Goal: Transaction & Acquisition: Download file/media

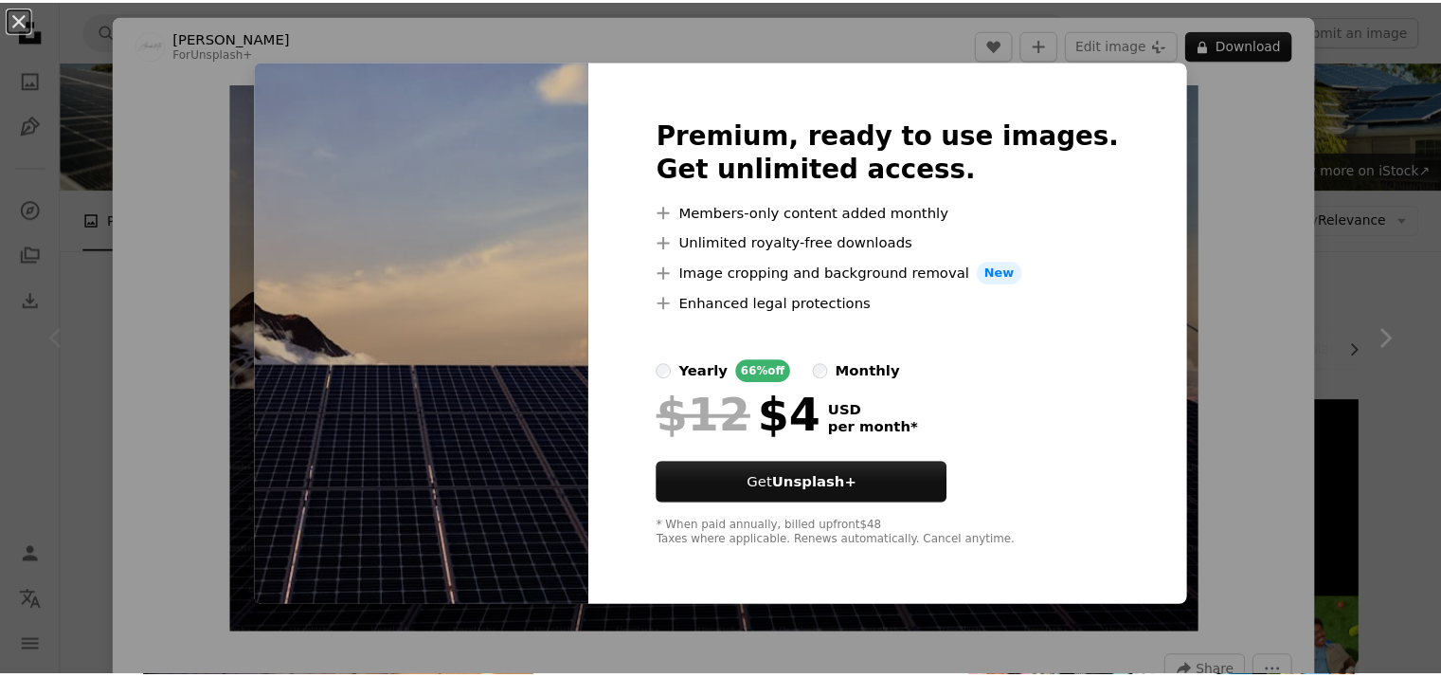
scroll to position [73, 0]
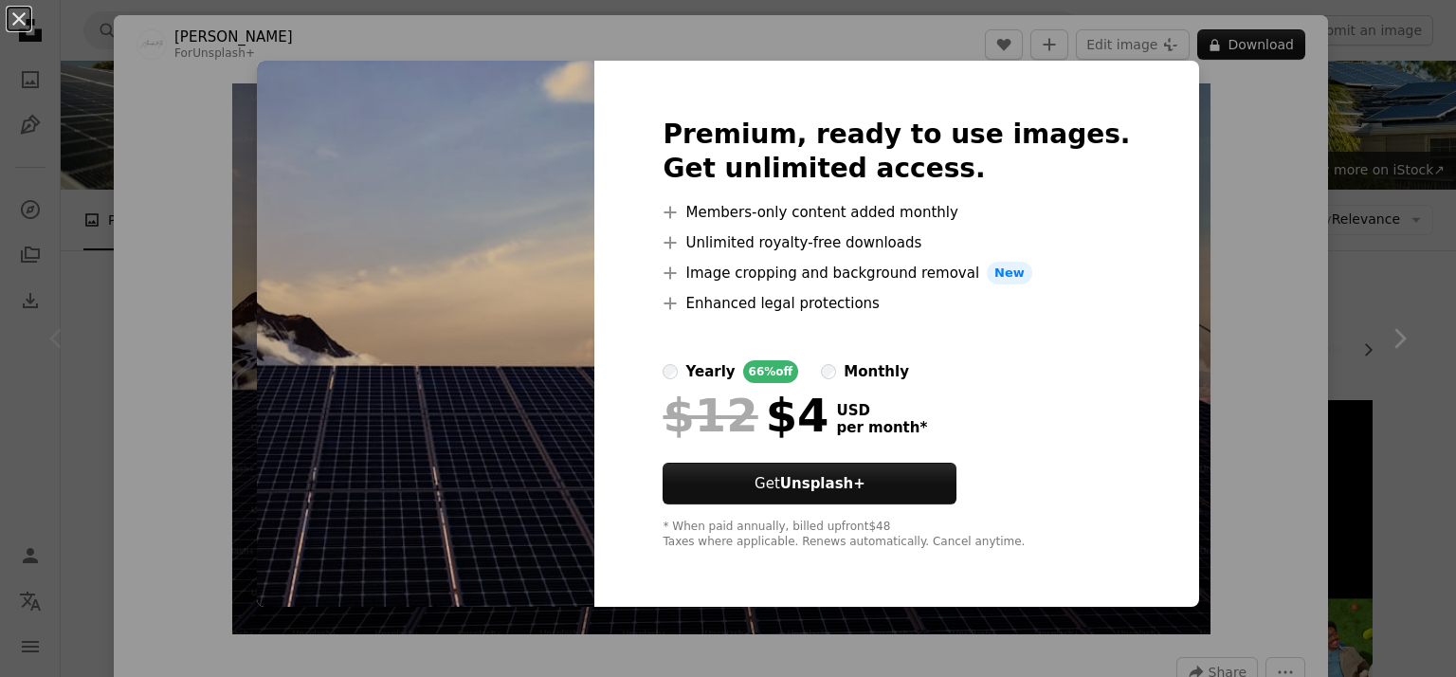
click at [136, 154] on div "An X shape Premium, ready to use images. Get unlimited access. A plus sign Memb…" at bounding box center [728, 338] width 1456 height 677
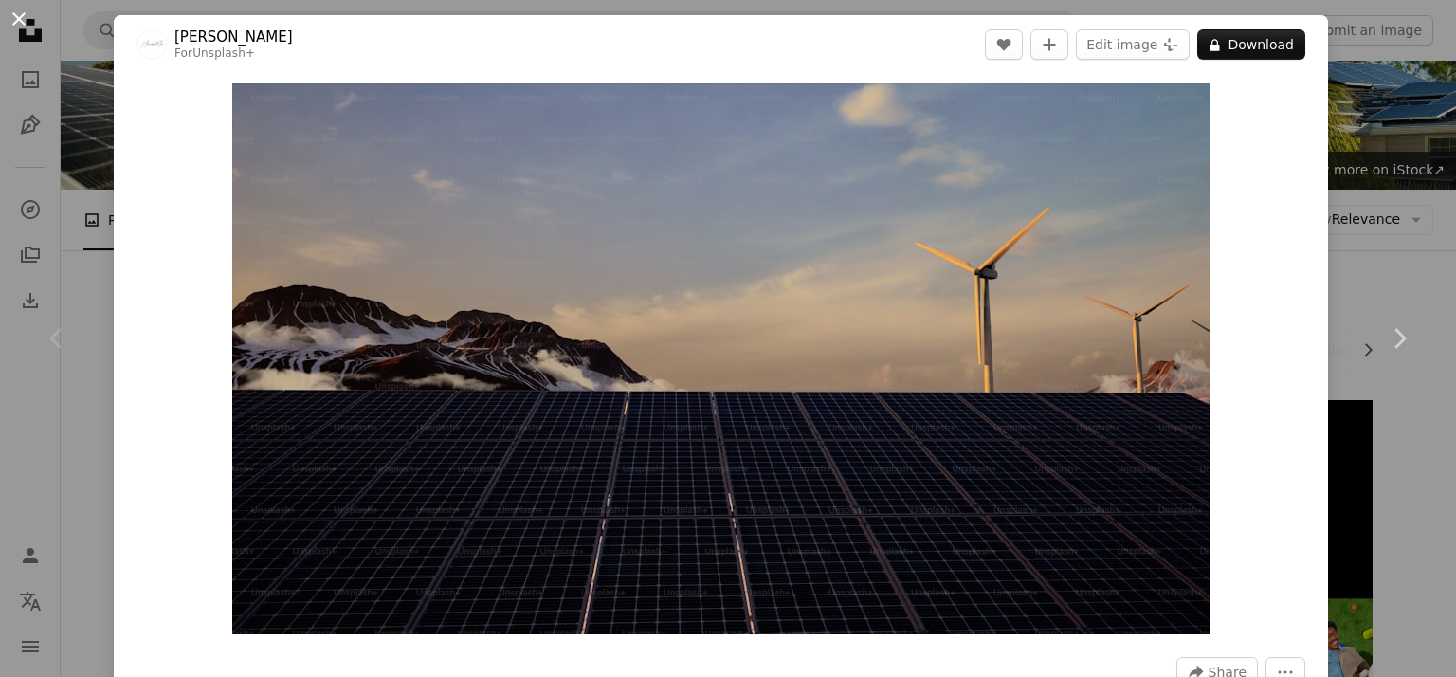
click at [19, 19] on button "An X shape" at bounding box center [19, 19] width 23 height 23
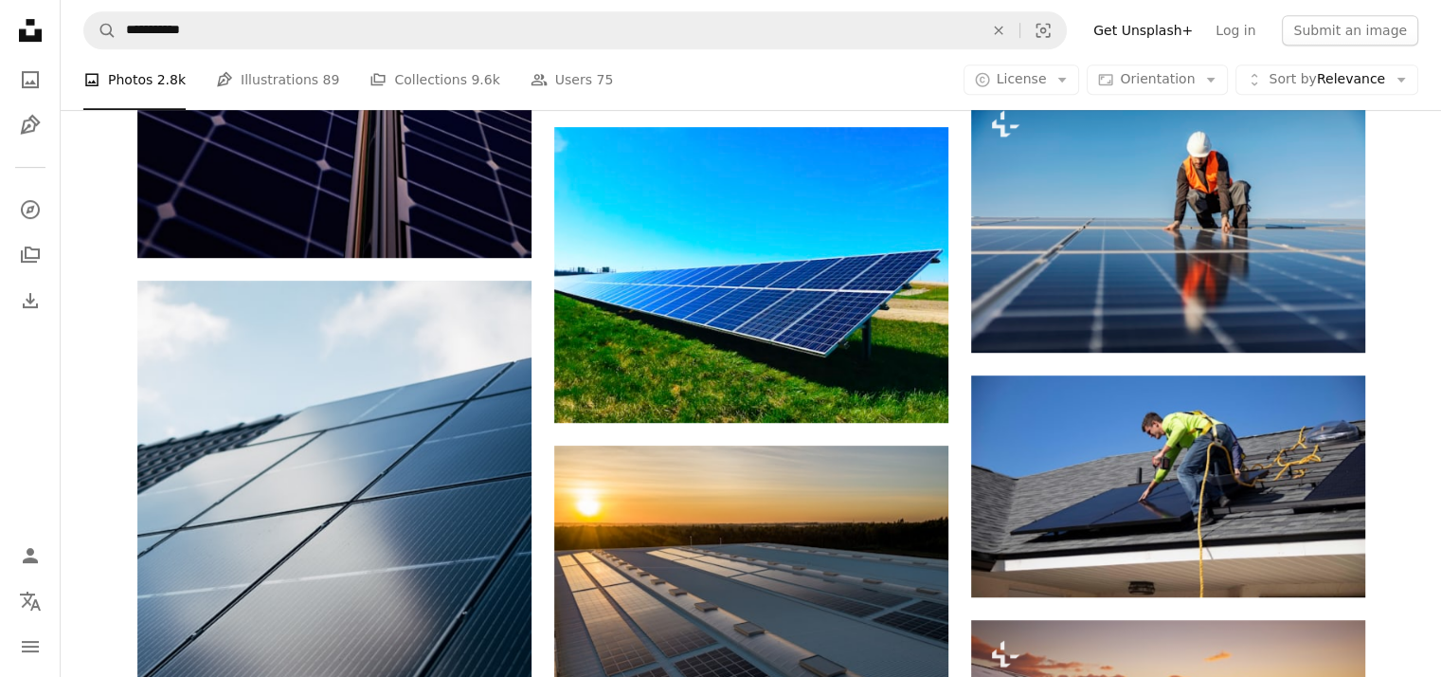
scroll to position [984, 0]
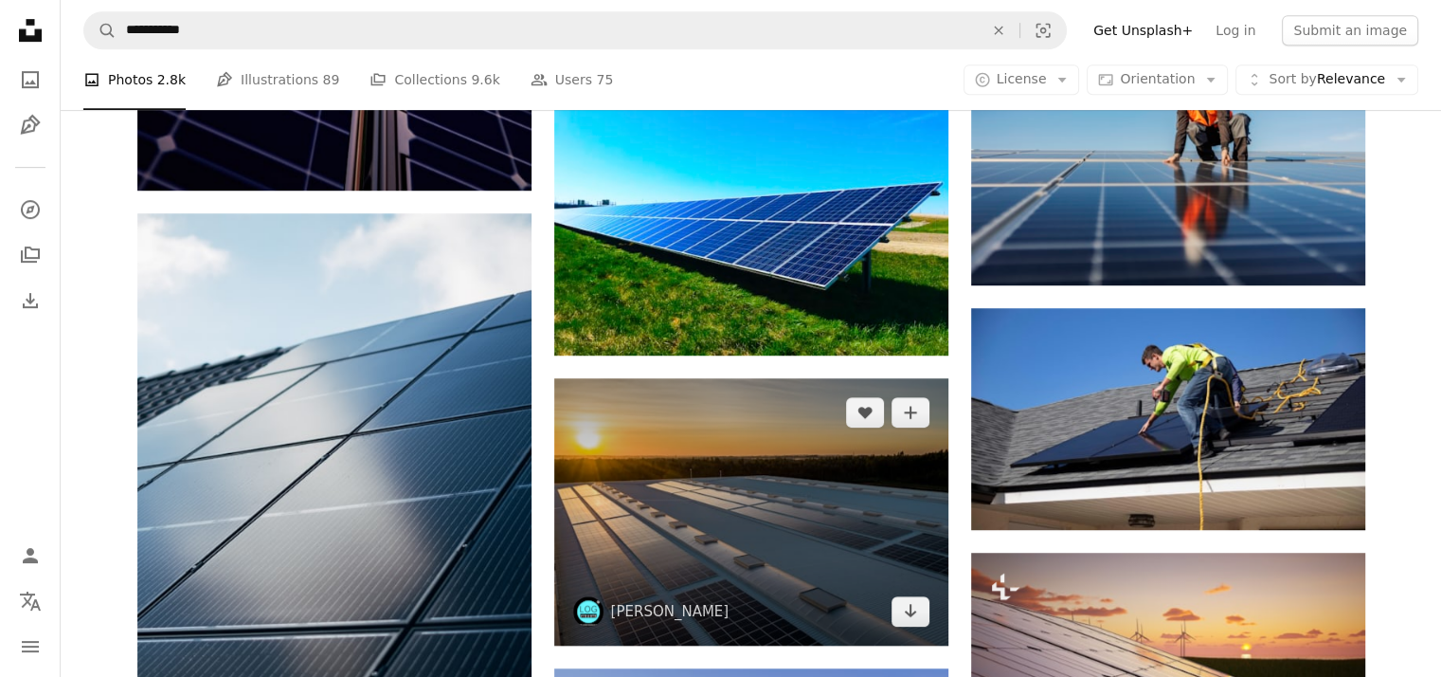
click at [787, 516] on img at bounding box center [751, 511] width 394 height 266
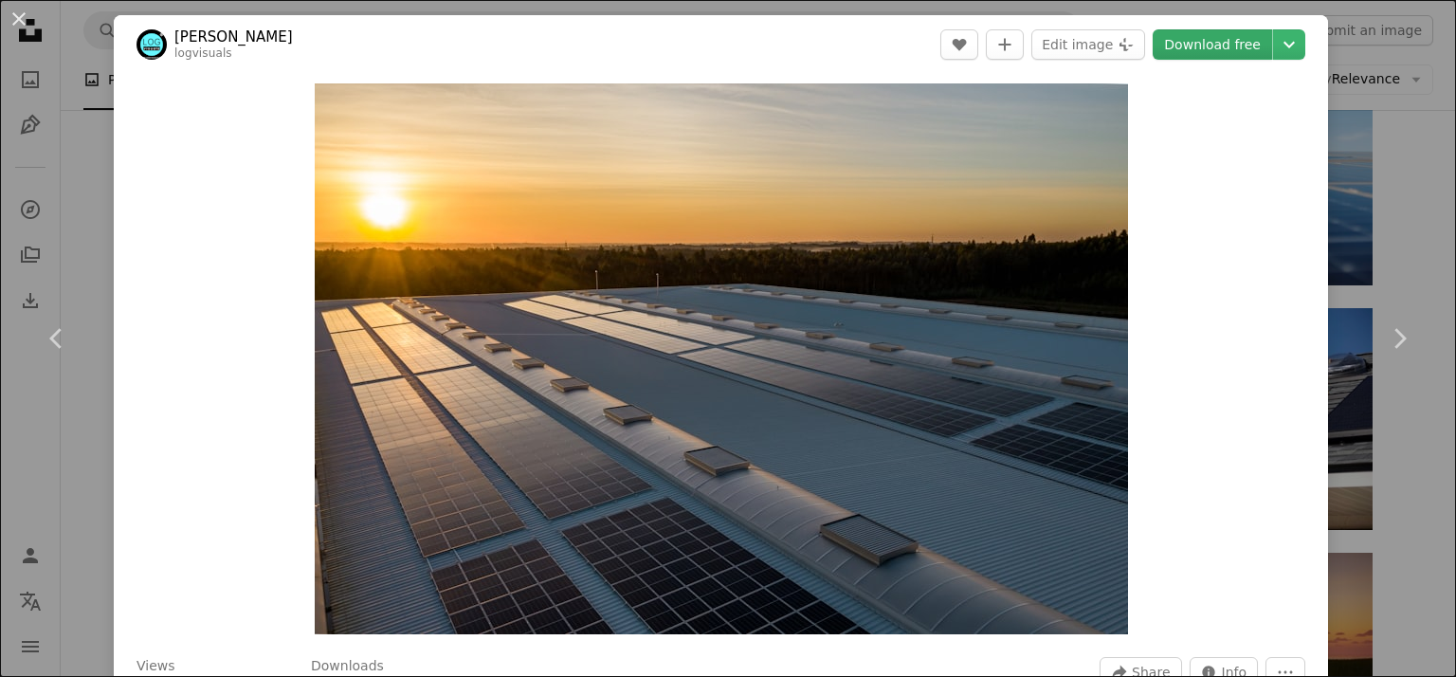
click at [1221, 35] on link "Download free" at bounding box center [1211, 44] width 119 height 30
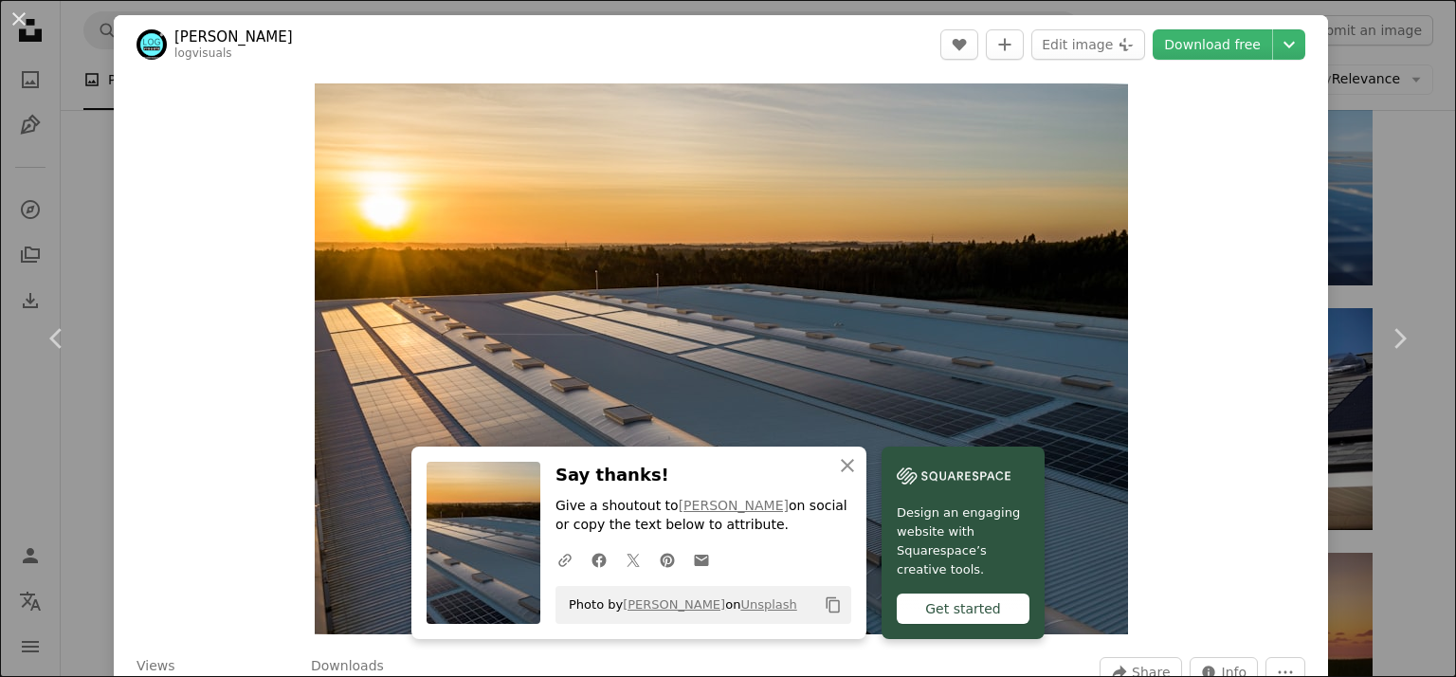
click at [1349, 226] on div "An X shape Chevron left Chevron right [PERSON_NAME] logvisuals A heart A plus s…" at bounding box center [728, 338] width 1456 height 677
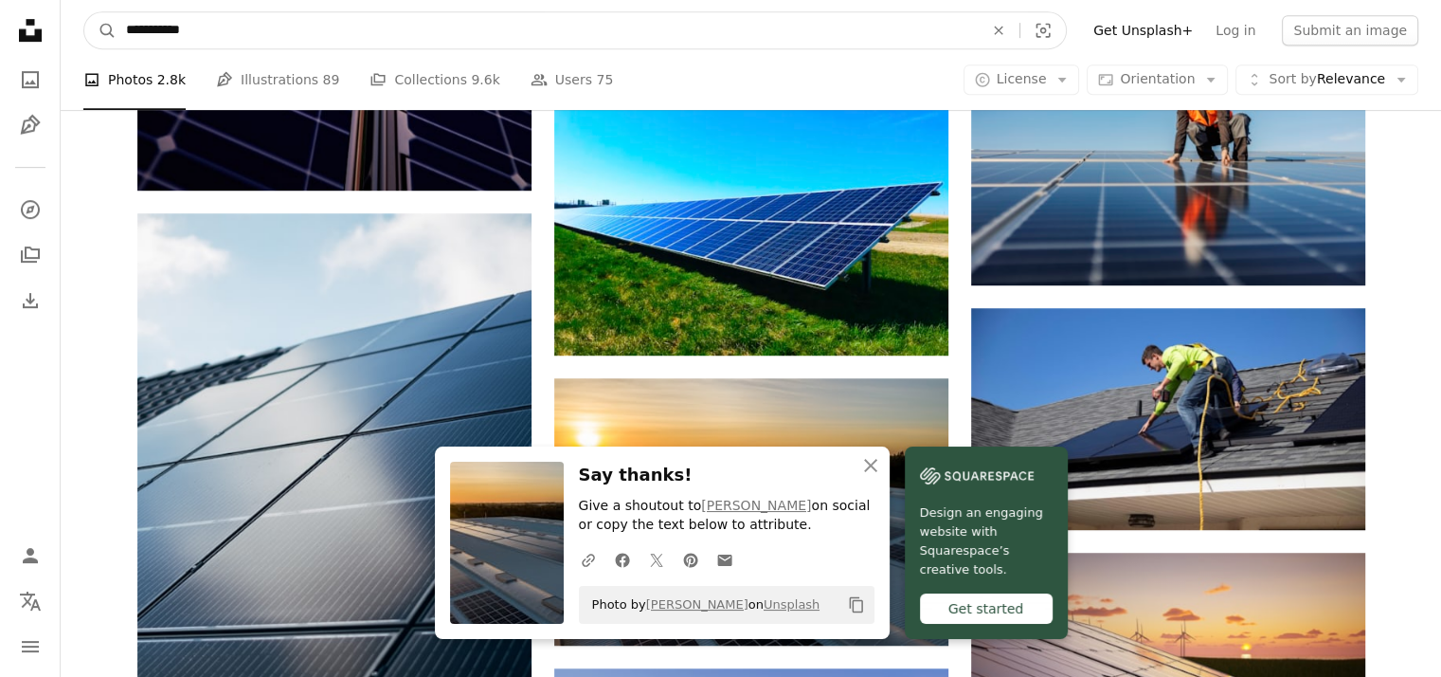
click at [480, 40] on input "**********" at bounding box center [547, 30] width 861 height 36
type input "**********"
click at [84, 12] on button "A magnifying glass" at bounding box center [100, 30] width 32 height 36
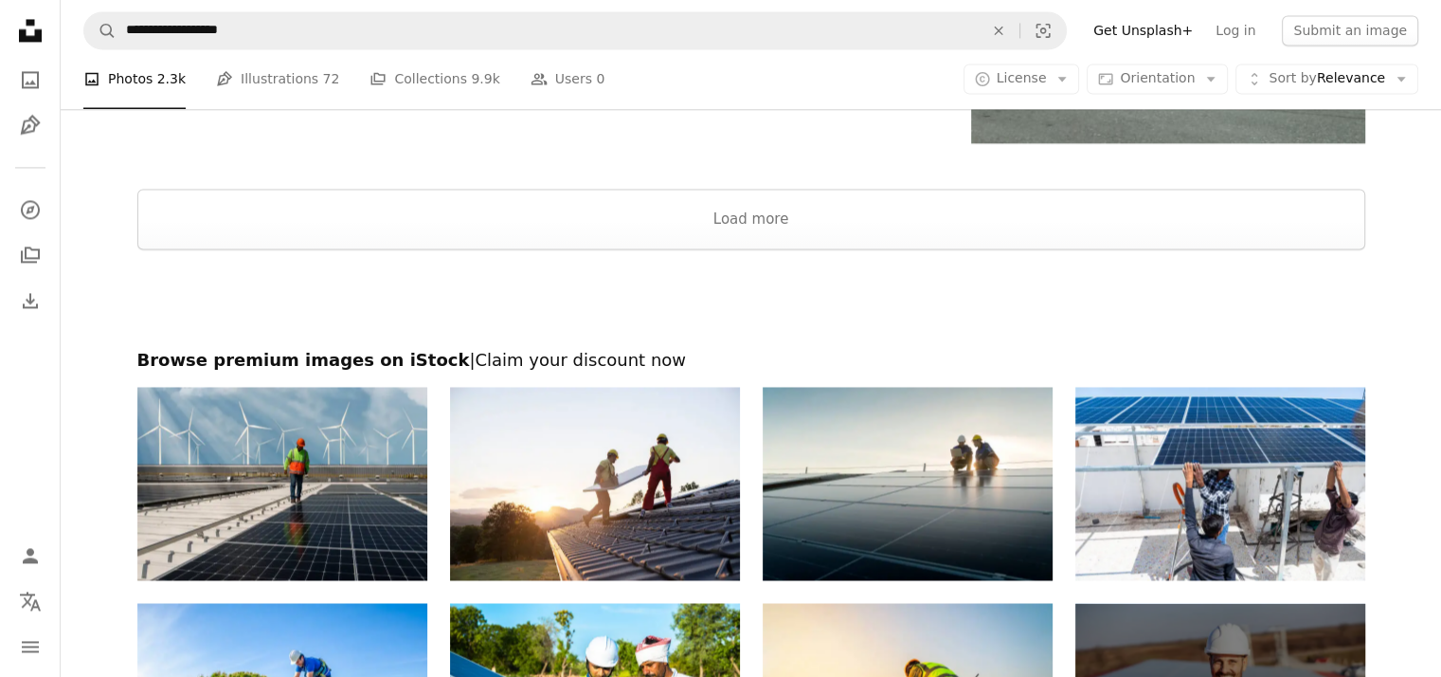
scroll to position [3121, 0]
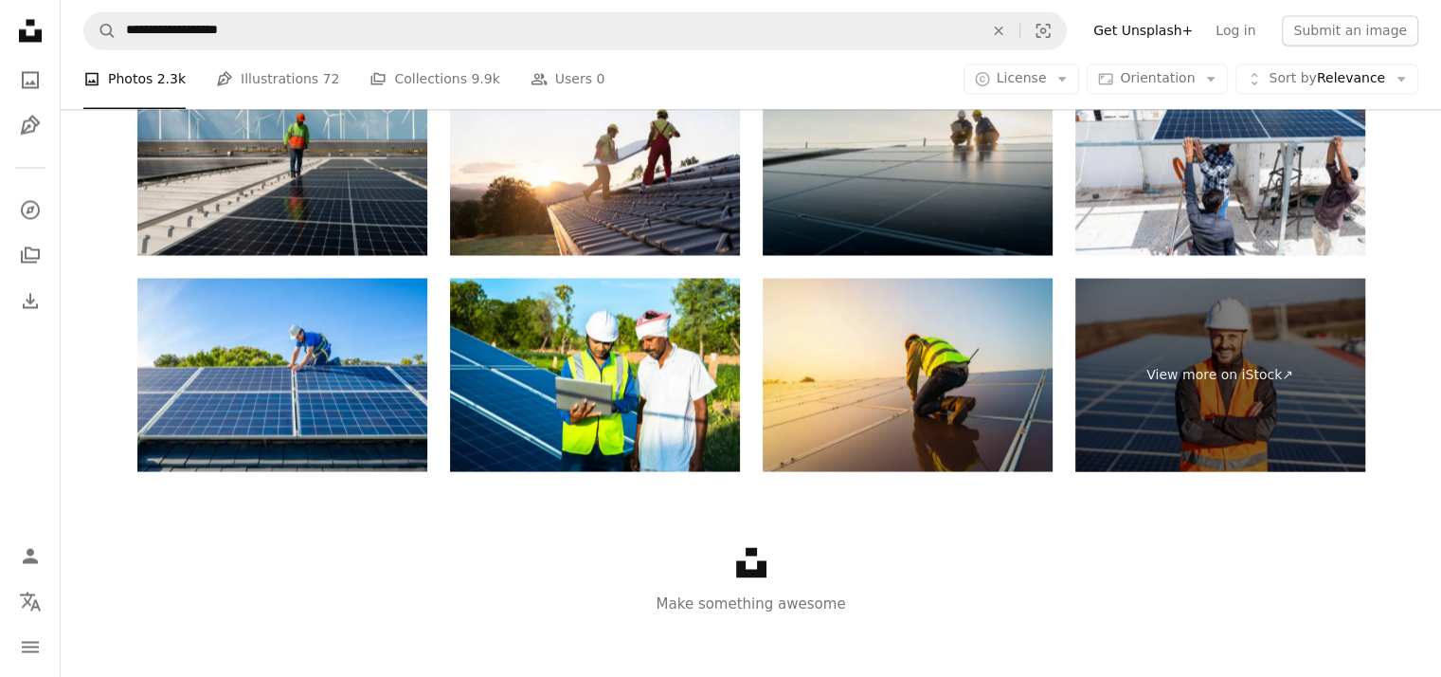
scroll to position [3457, 0]
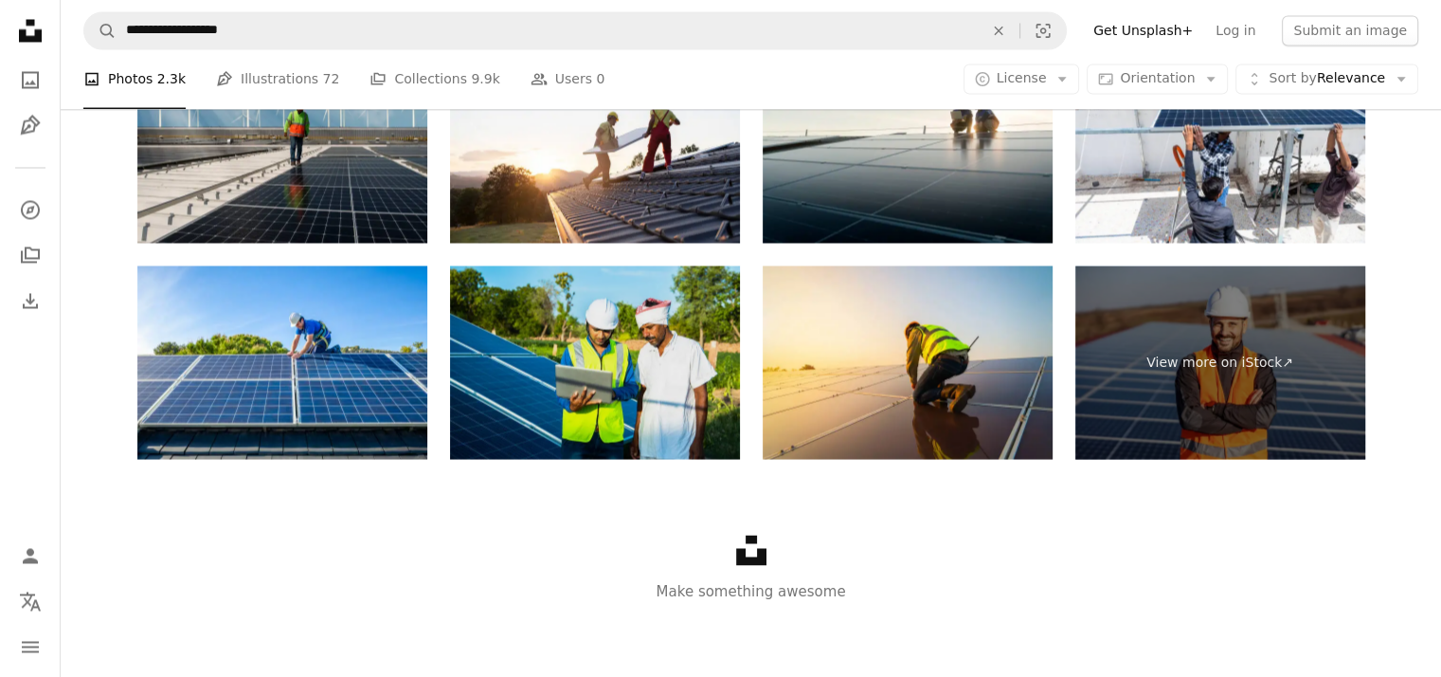
click at [645, 404] on img at bounding box center [595, 361] width 290 height 193
click at [560, 341] on img at bounding box center [595, 361] width 290 height 193
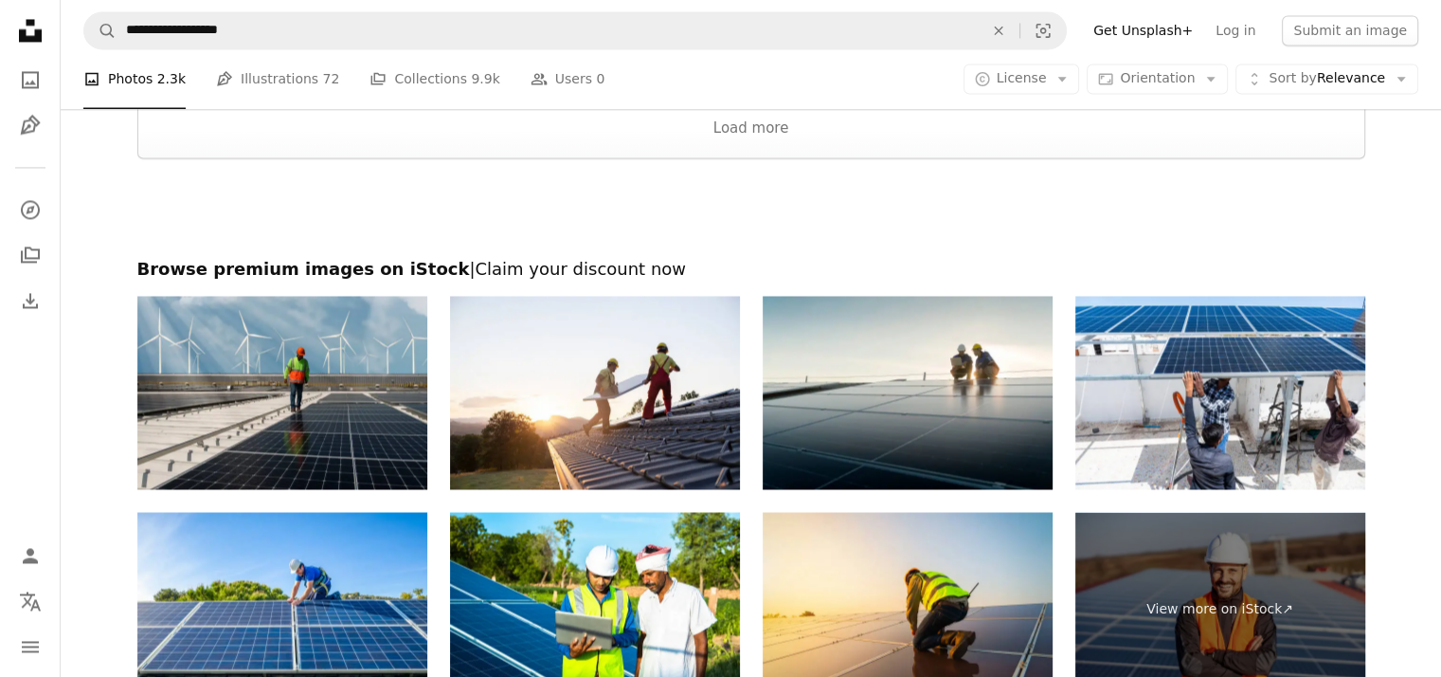
scroll to position [3214, 0]
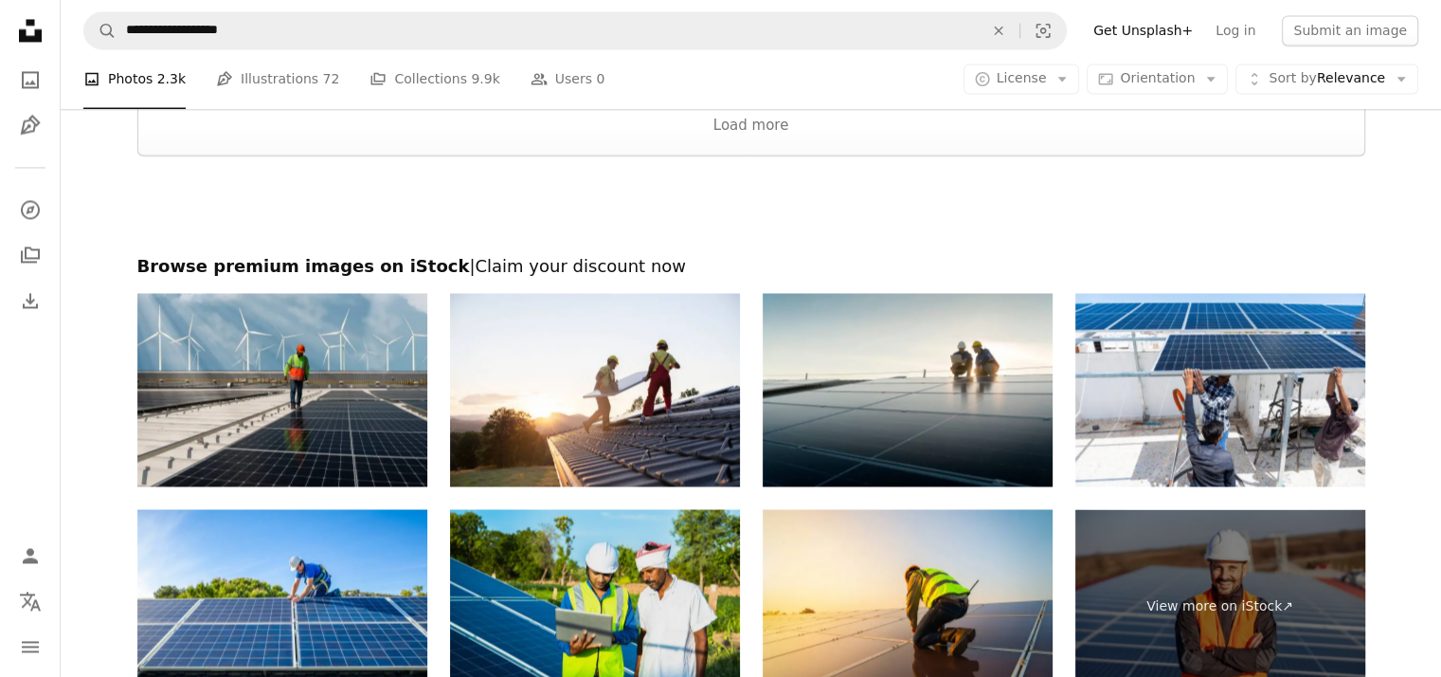
click at [625, 560] on img at bounding box center [595, 605] width 290 height 193
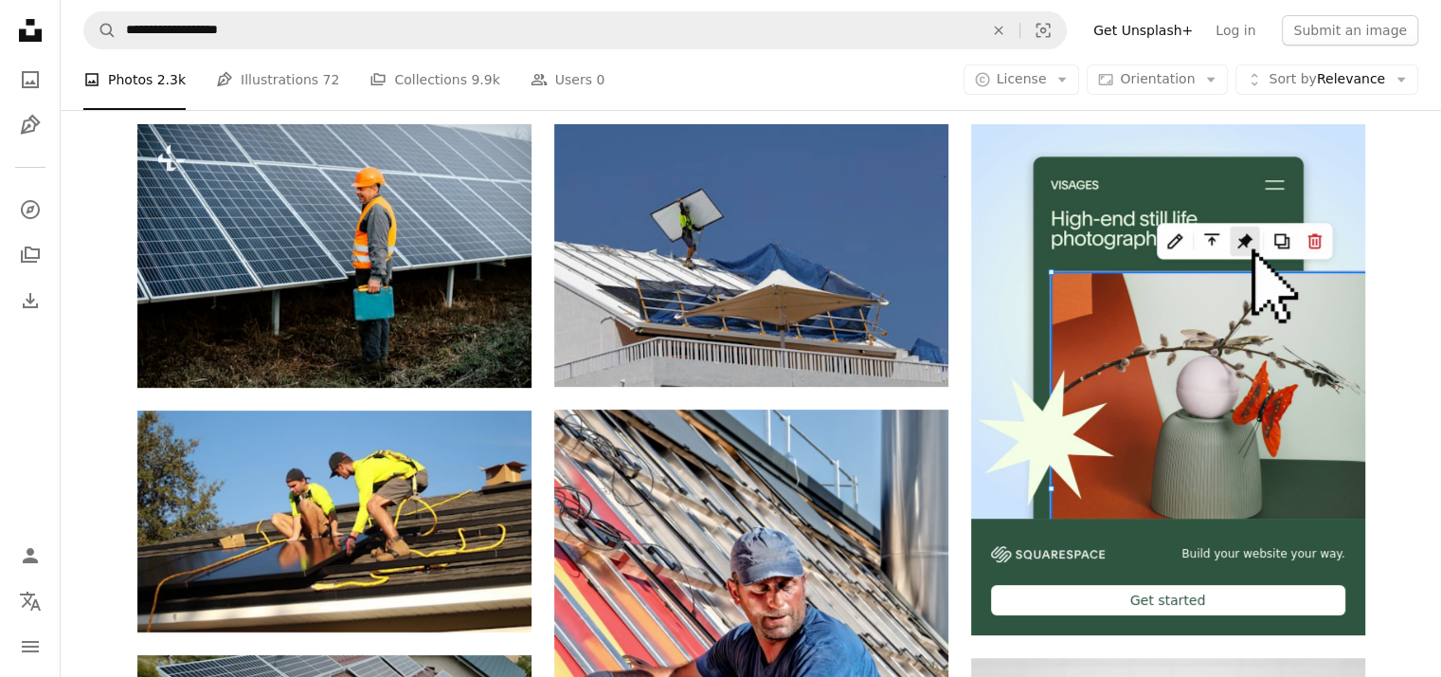
scroll to position [342, 0]
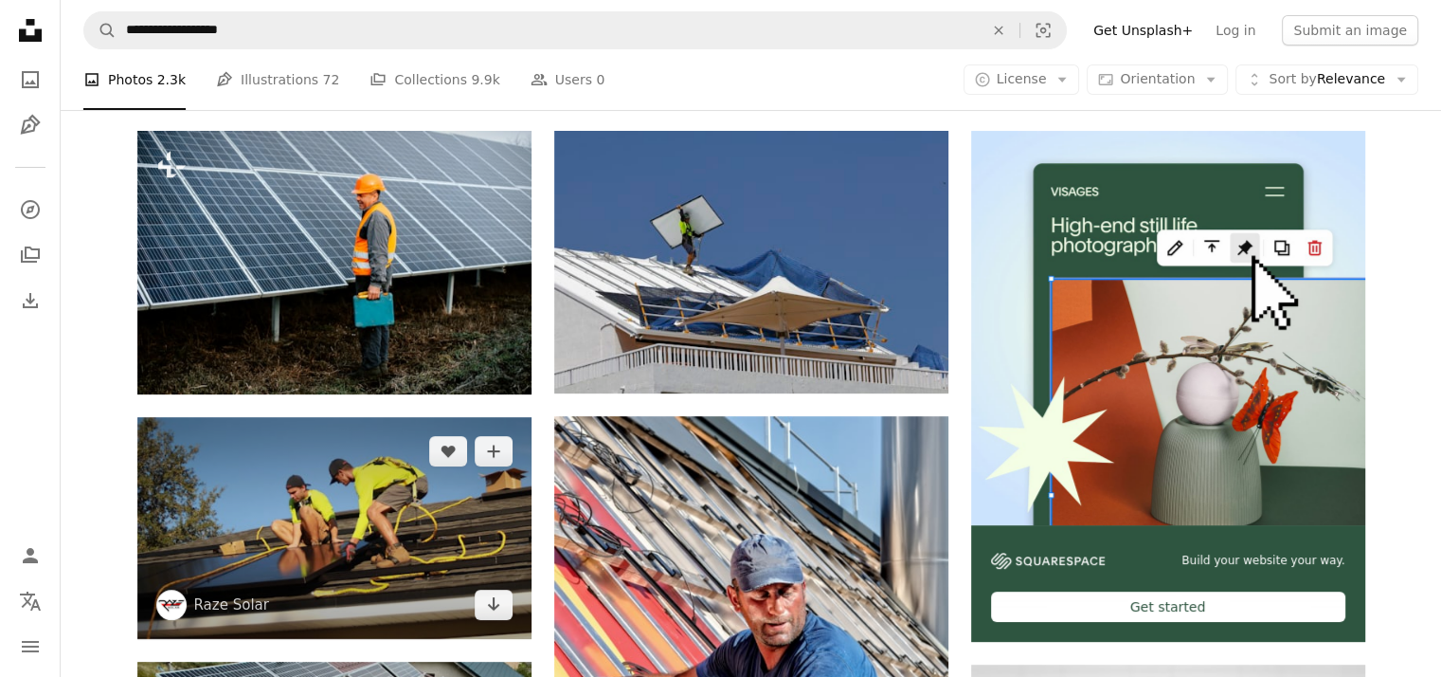
click at [353, 521] on img at bounding box center [334, 528] width 394 height 222
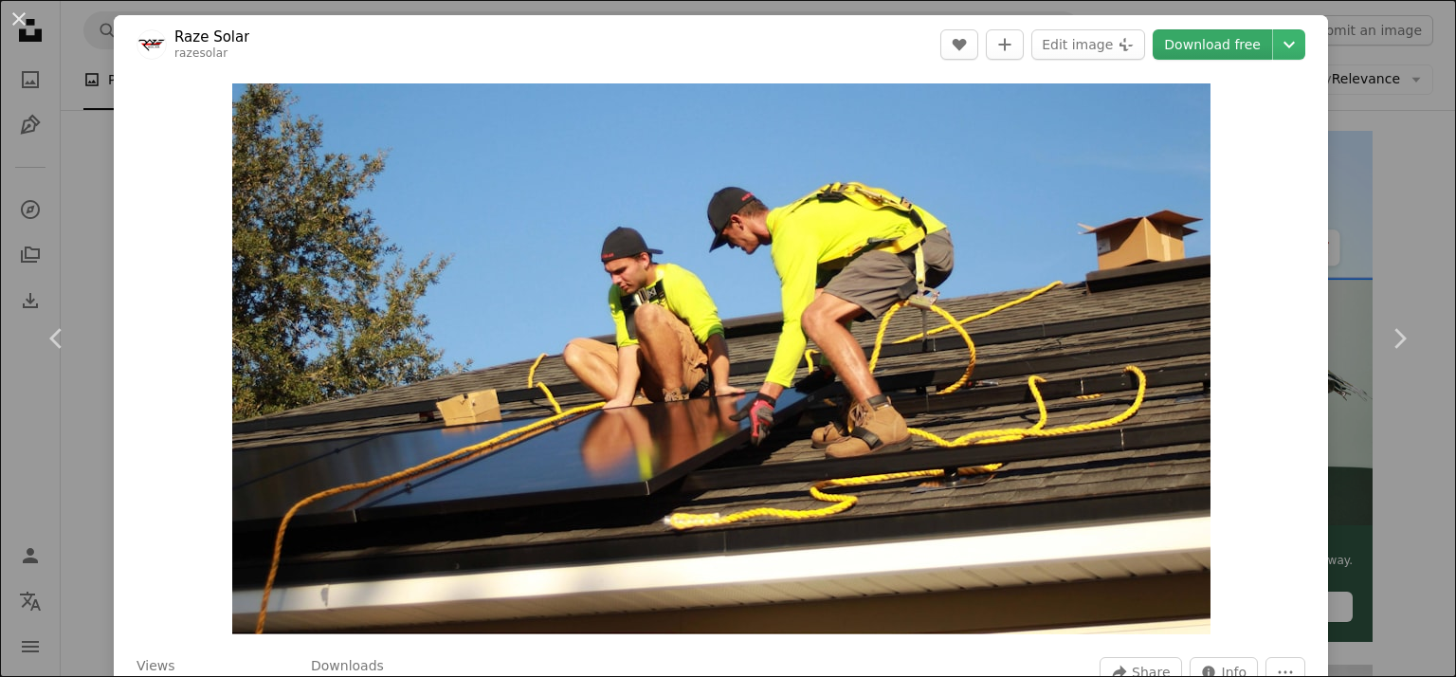
click at [1209, 36] on link "Download free" at bounding box center [1211, 44] width 119 height 30
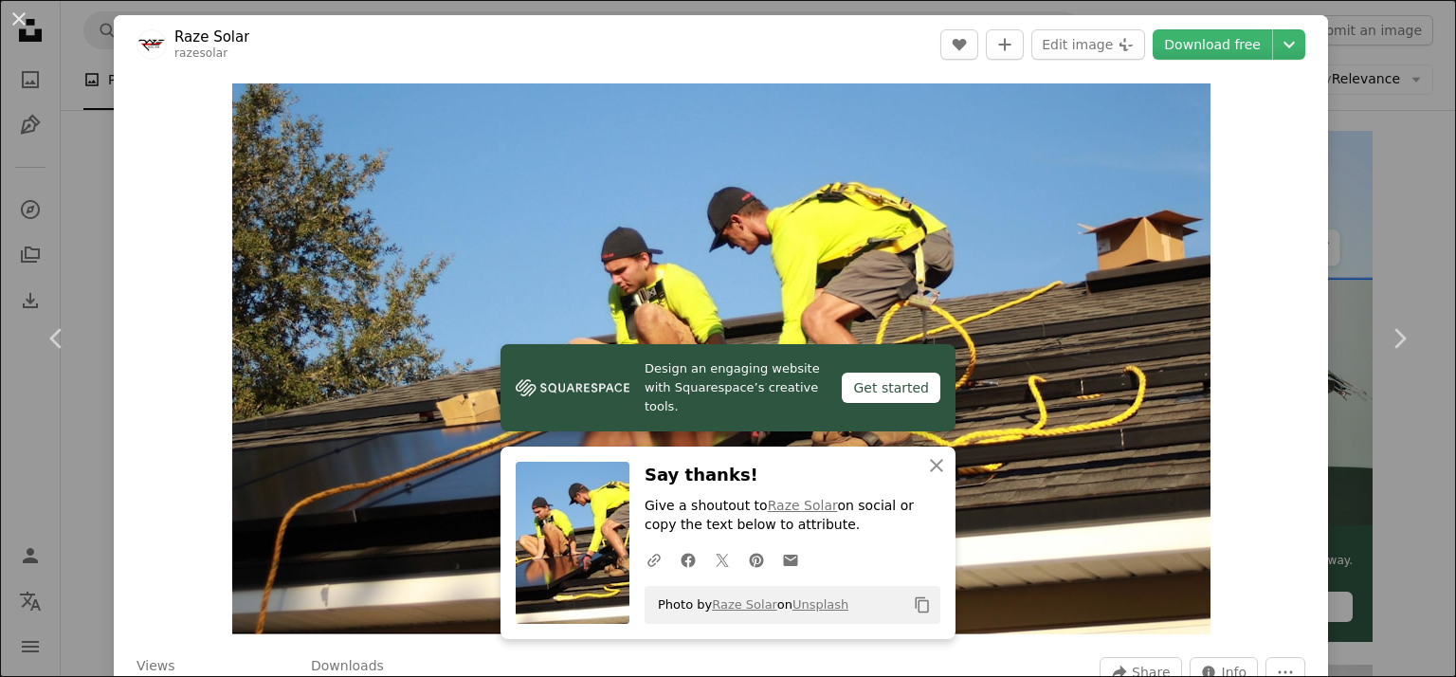
click at [65, 151] on div "An X shape Chevron left Chevron right Raze Solar razesolar A heart A plus sign …" at bounding box center [728, 338] width 1456 height 677
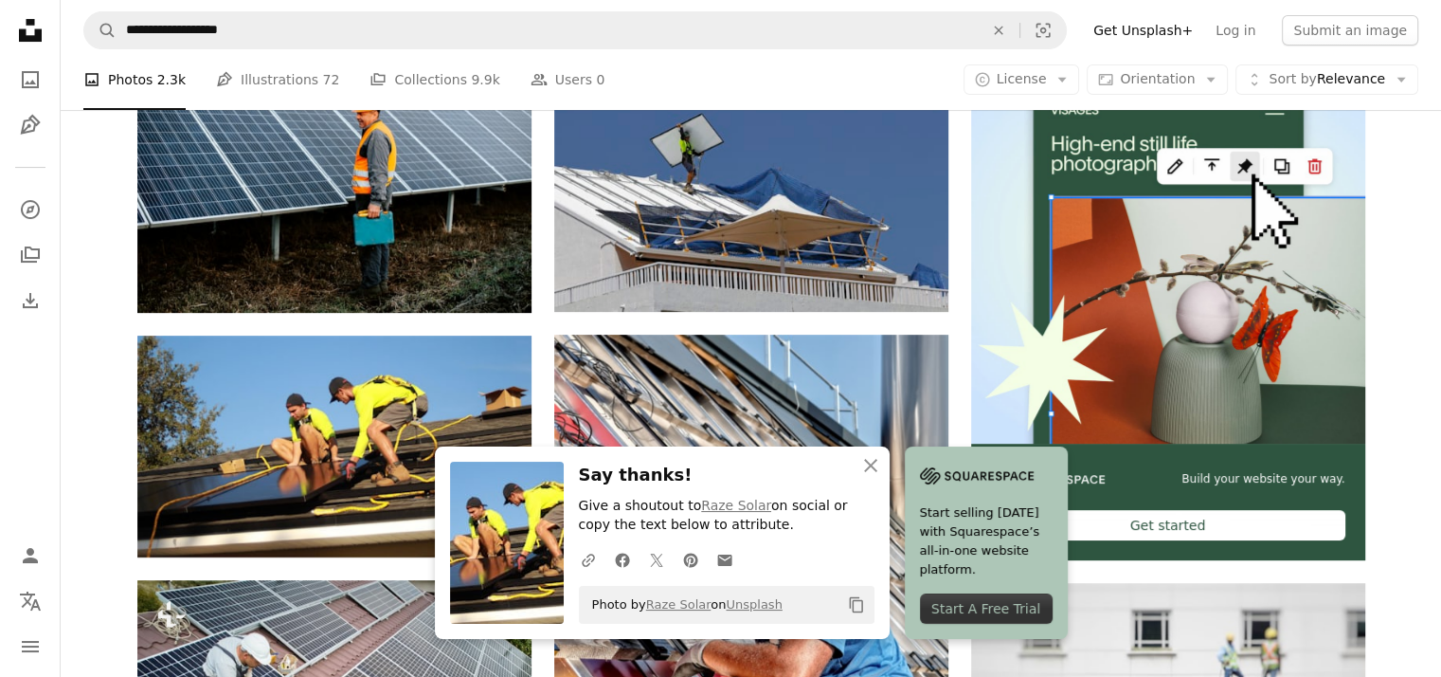
scroll to position [418, 0]
